Goal: Transaction & Acquisition: Purchase product/service

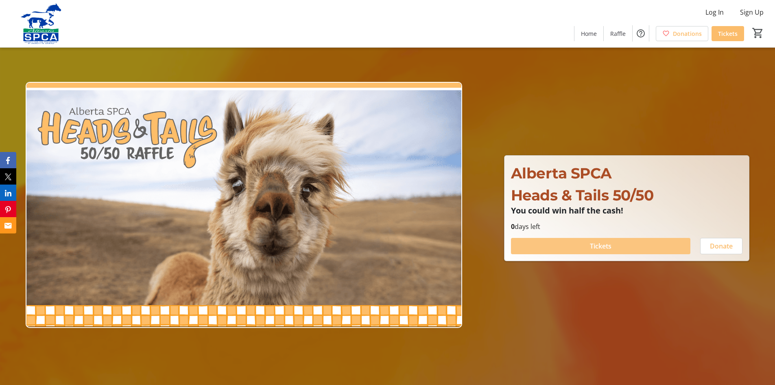
click at [599, 248] on span "Tickets" at bounding box center [601, 246] width 22 height 10
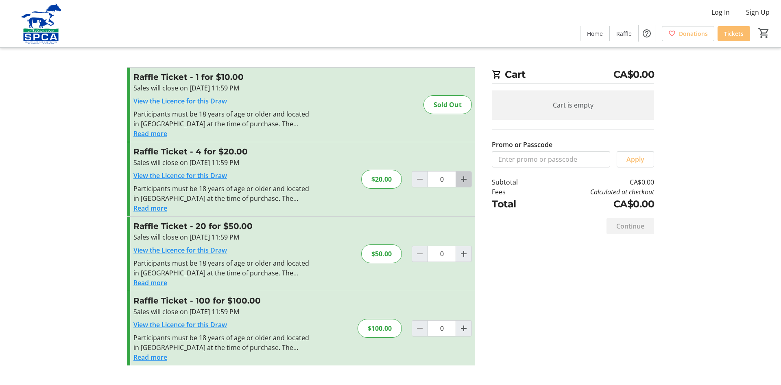
click at [463, 180] on mat-icon "Increment by one" at bounding box center [464, 179] width 10 height 10
type input "1"
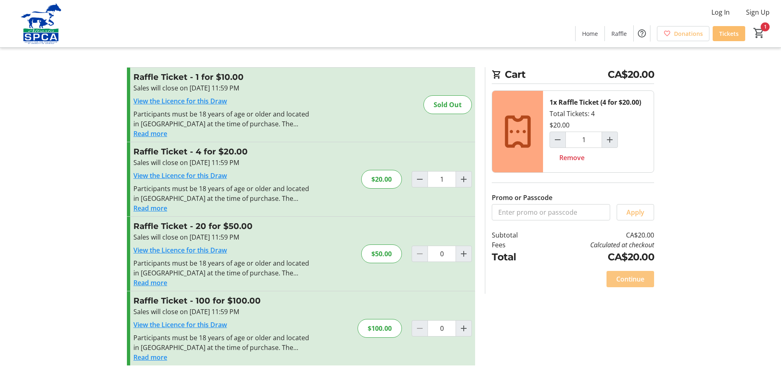
click at [624, 277] on span "Continue" at bounding box center [630, 279] width 28 height 10
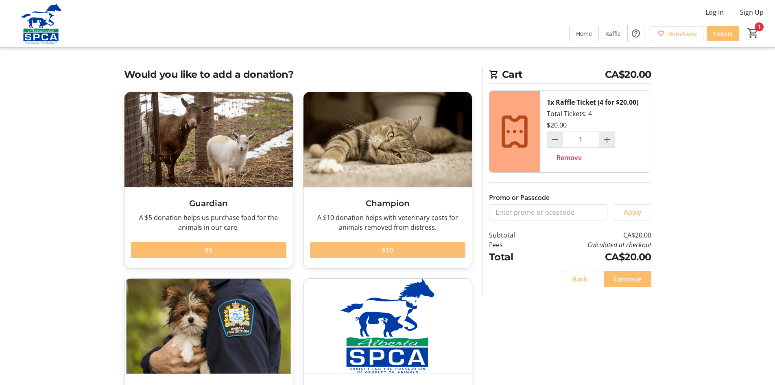
click at [393, 251] on span at bounding box center [387, 250] width 155 height 20
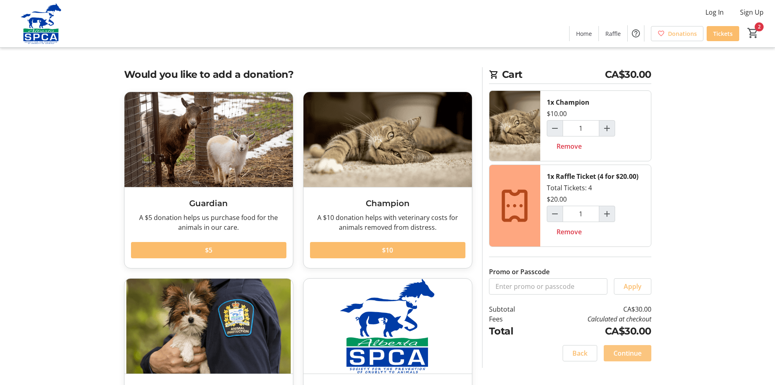
click at [624, 354] on span "Continue" at bounding box center [628, 353] width 28 height 10
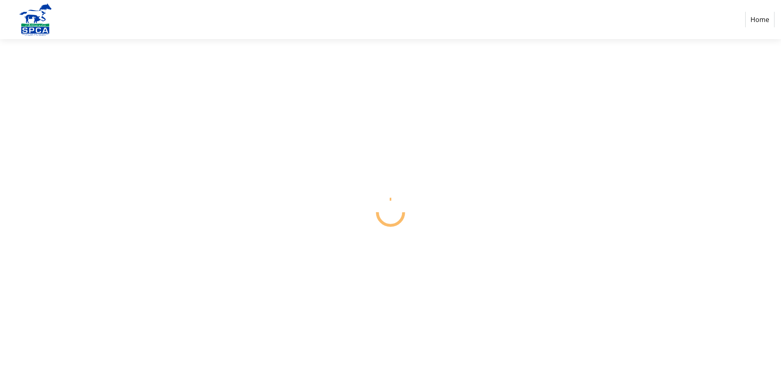
select select "CA"
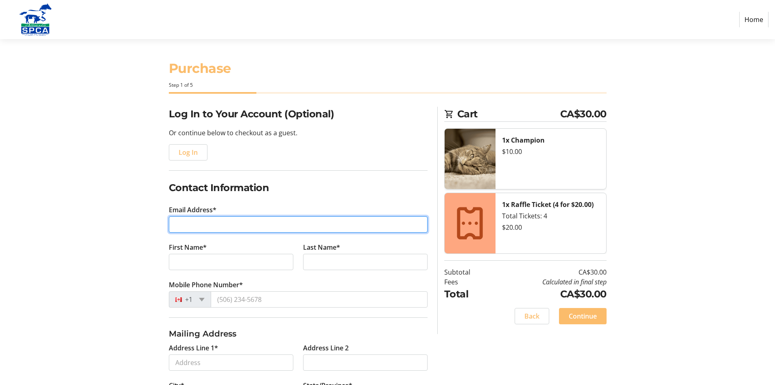
click at [181, 228] on input "Email Address*" at bounding box center [298, 224] width 259 height 16
type input "[EMAIL_ADDRESS][DOMAIN_NAME]"
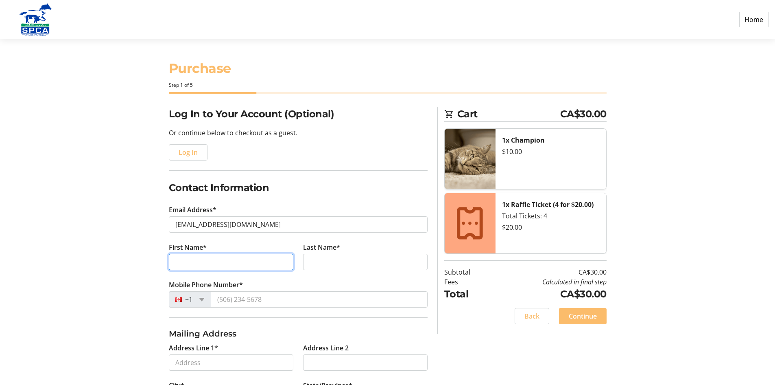
click at [196, 263] on input "First Name*" at bounding box center [231, 261] width 125 height 16
type input "[PERSON_NAME]"
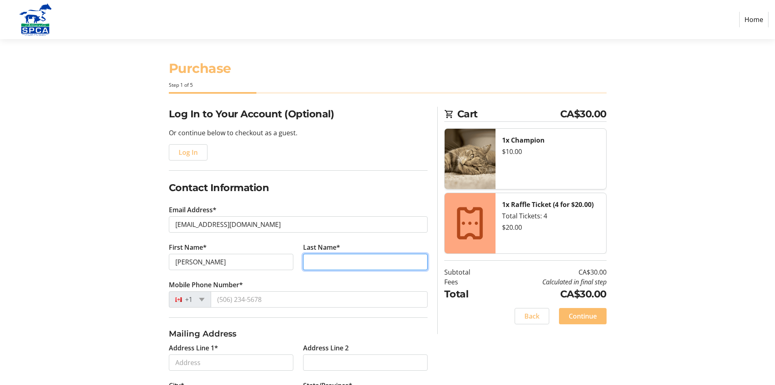
click at [310, 256] on input "Last Name*" at bounding box center [365, 261] width 125 height 16
type input "[PERSON_NAME]"
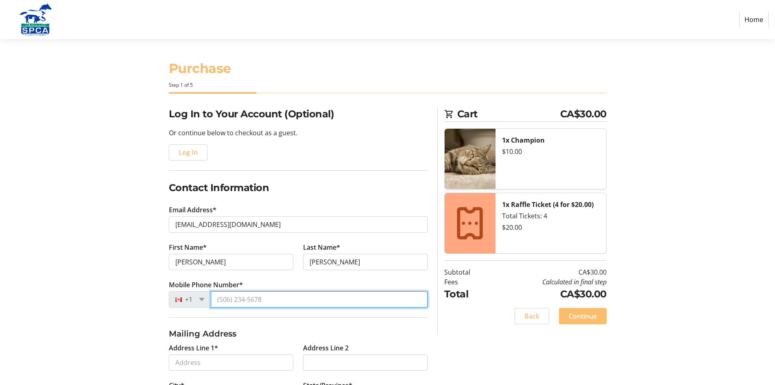
click at [266, 300] on input "Mobile Phone Number*" at bounding box center [319, 299] width 217 height 16
type input "[PHONE_NUMBER]"
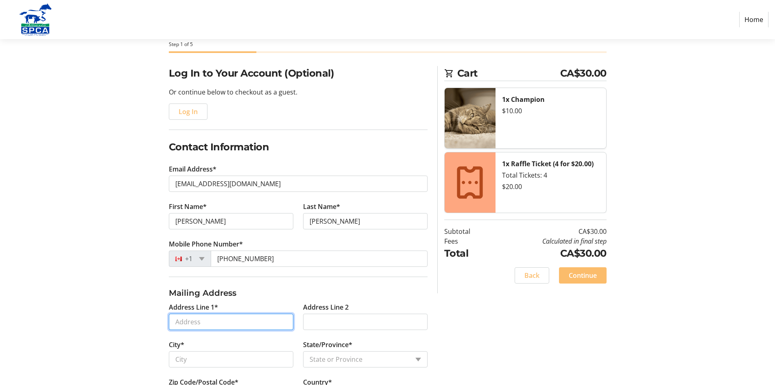
click at [180, 322] on input "Address Line 1*" at bounding box center [231, 321] width 125 height 16
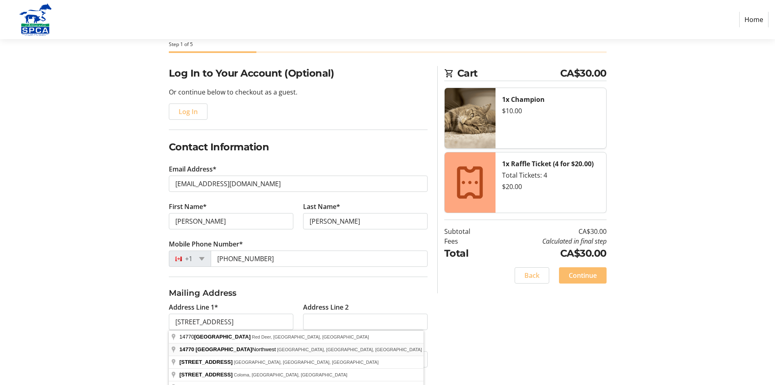
type input "[STREET_ADDRESS]"
type input "[GEOGRAPHIC_DATA]"
select select "AB"
type input "T6H 5N2"
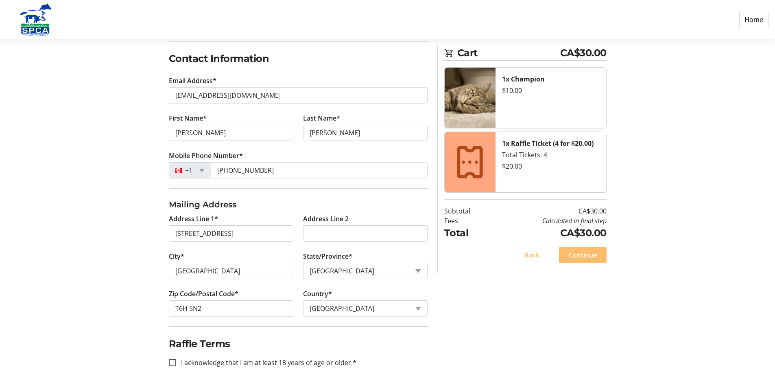
scroll to position [131, 0]
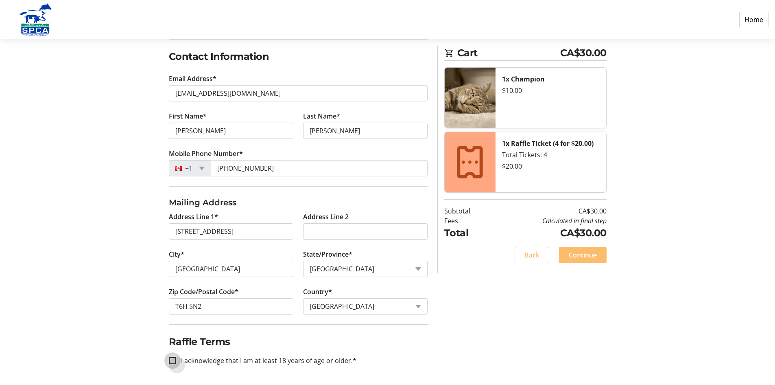
click at [170, 357] on input "I acknowledge that I am at least 18 years of age or older.*" at bounding box center [172, 359] width 7 height 7
checkbox input "true"
click at [584, 253] on span "Continue" at bounding box center [583, 255] width 28 height 10
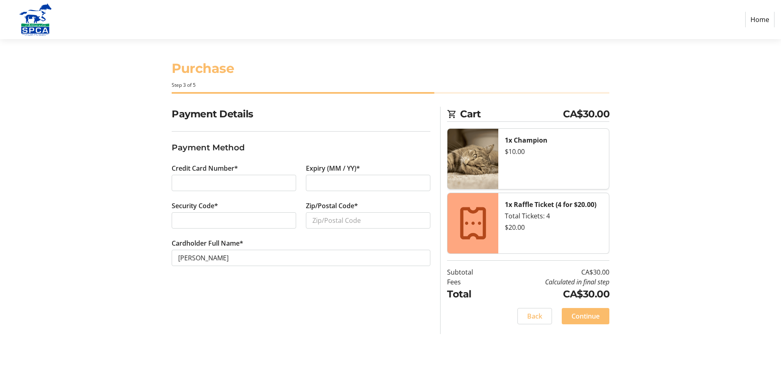
click at [200, 215] on div at bounding box center [234, 220] width 125 height 16
click at [326, 221] on input "Zip/Postal Code*" at bounding box center [368, 220] width 125 height 16
type input "T6H5N2"
click at [576, 318] on span "Continue" at bounding box center [586, 316] width 28 height 10
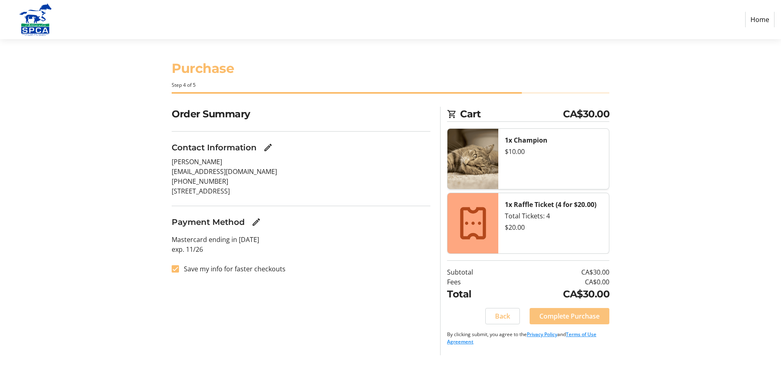
click at [576, 318] on span "Complete Purchase" at bounding box center [570, 316] width 60 height 10
